Goal: Check status: Check status

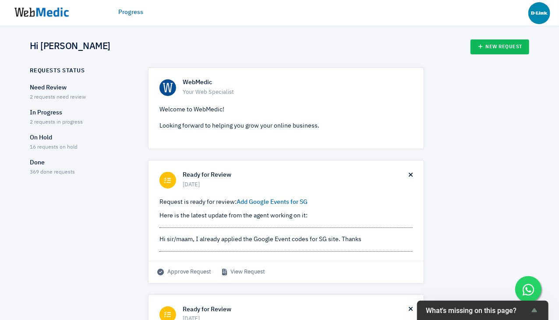
click at [60, 107] on ul "Need Review 2 requests need review In Progress 2 requests in progress On Hold 1…" at bounding box center [81, 129] width 103 height 93
click at [46, 110] on p "In Progress" at bounding box center [81, 112] width 103 height 9
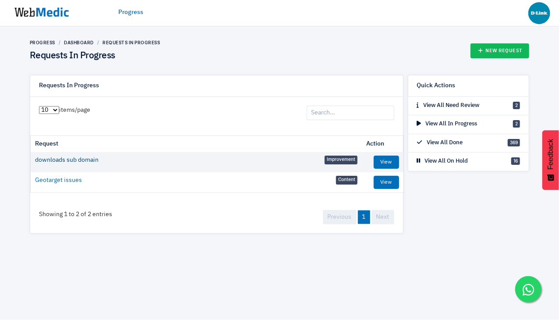
click at [89, 159] on link "downloads sub domain" at bounding box center [67, 160] width 64 height 9
